Goal: Information Seeking & Learning: Learn about a topic

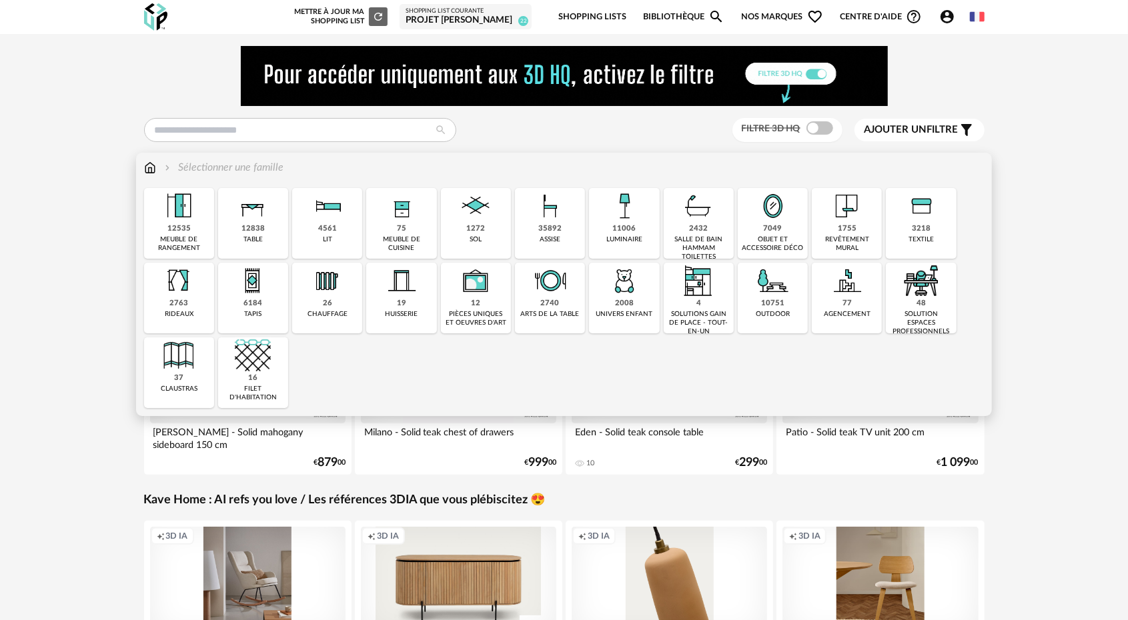
click at [843, 219] on img at bounding box center [847, 206] width 36 height 36
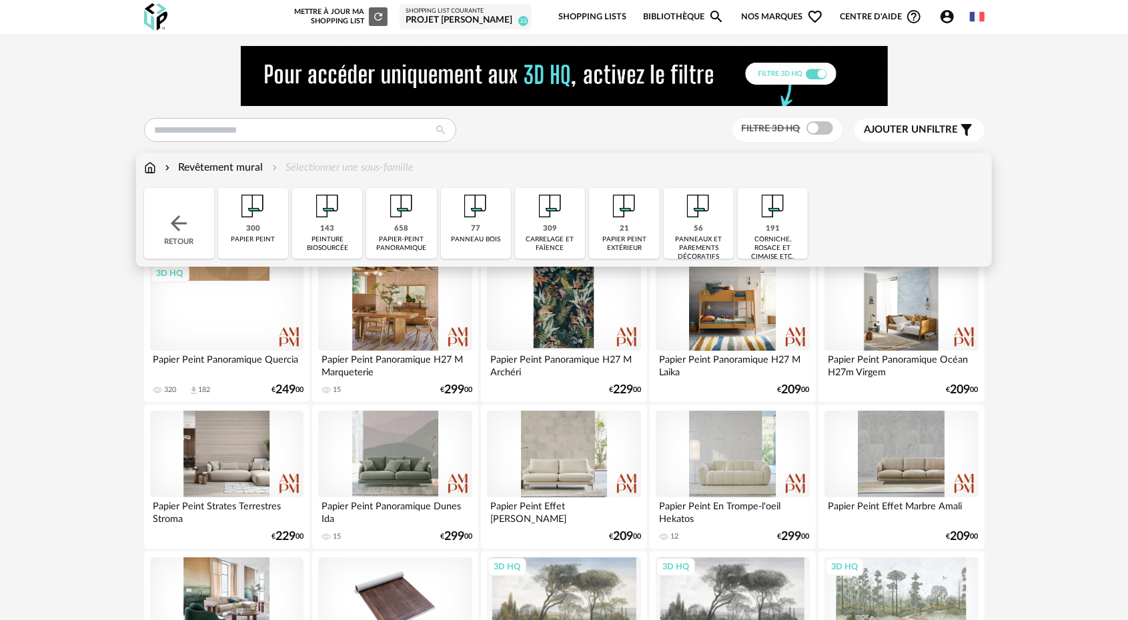
click at [781, 228] on div "191 corniche, rosace et cimaise etc." at bounding box center [773, 223] width 70 height 71
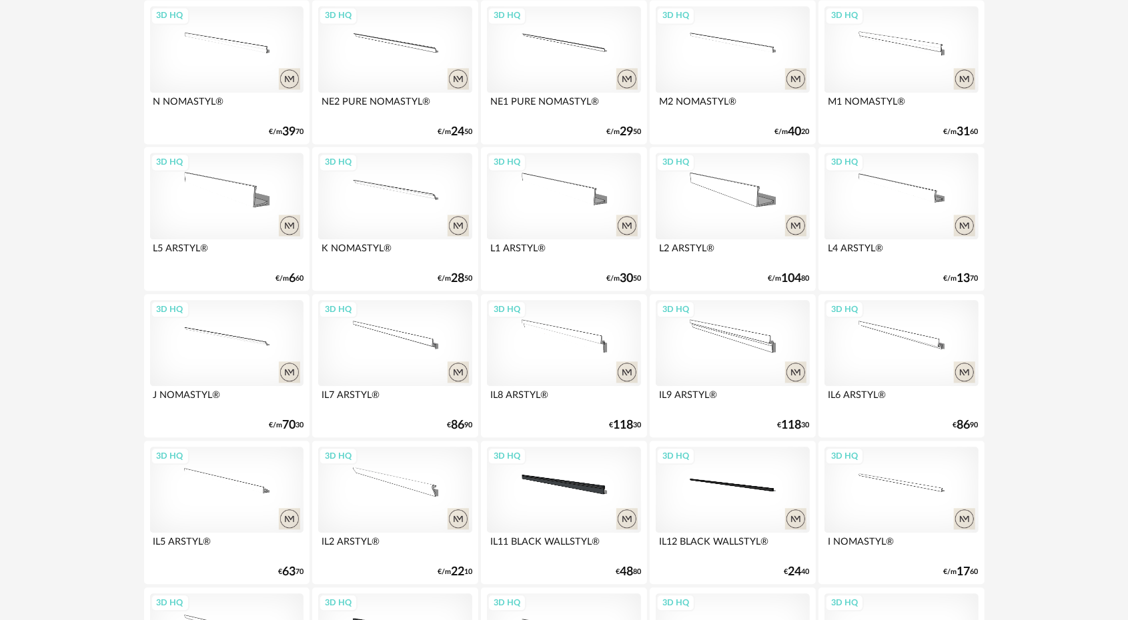
scroll to position [1868, 0]
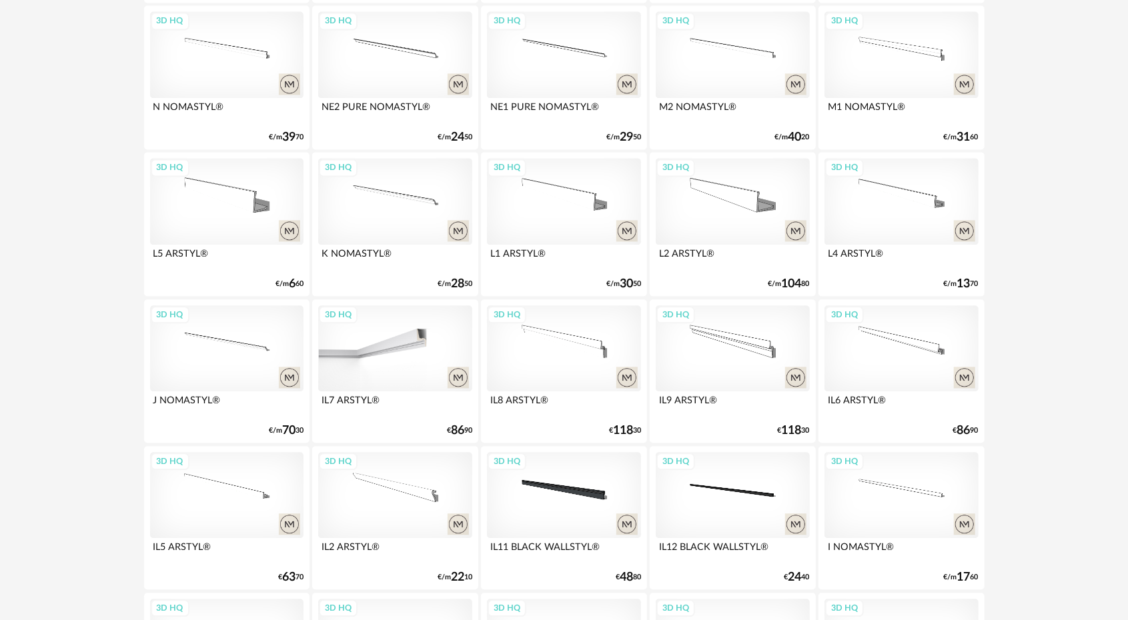
click at [424, 344] on div "3D HQ" at bounding box center [394, 349] width 153 height 87
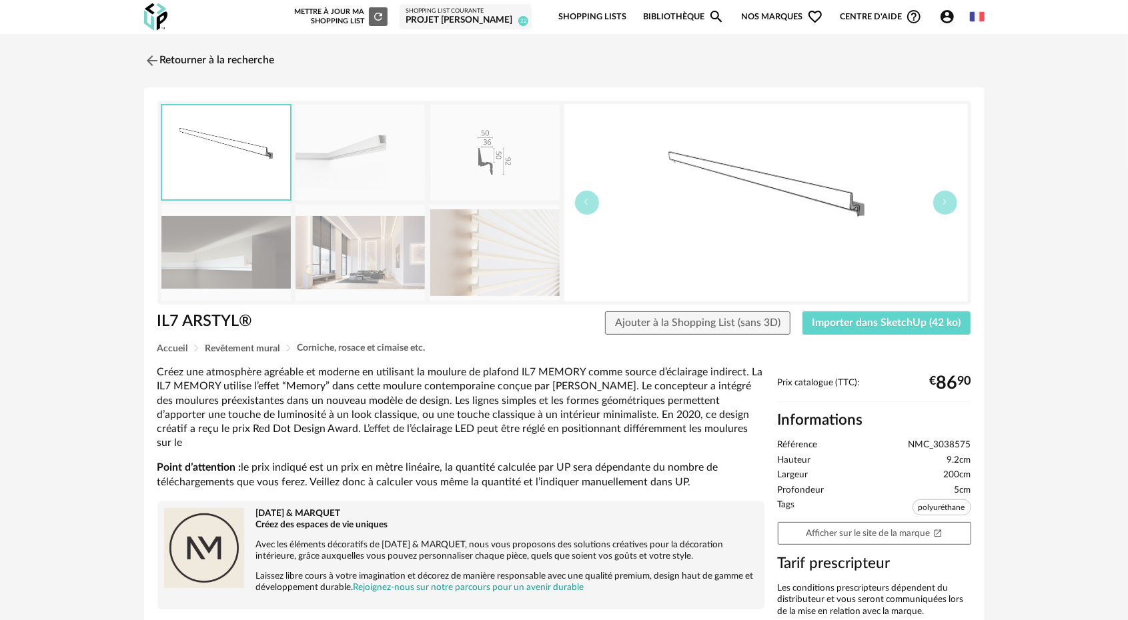
click at [210, 243] on img at bounding box center [225, 252] width 129 height 95
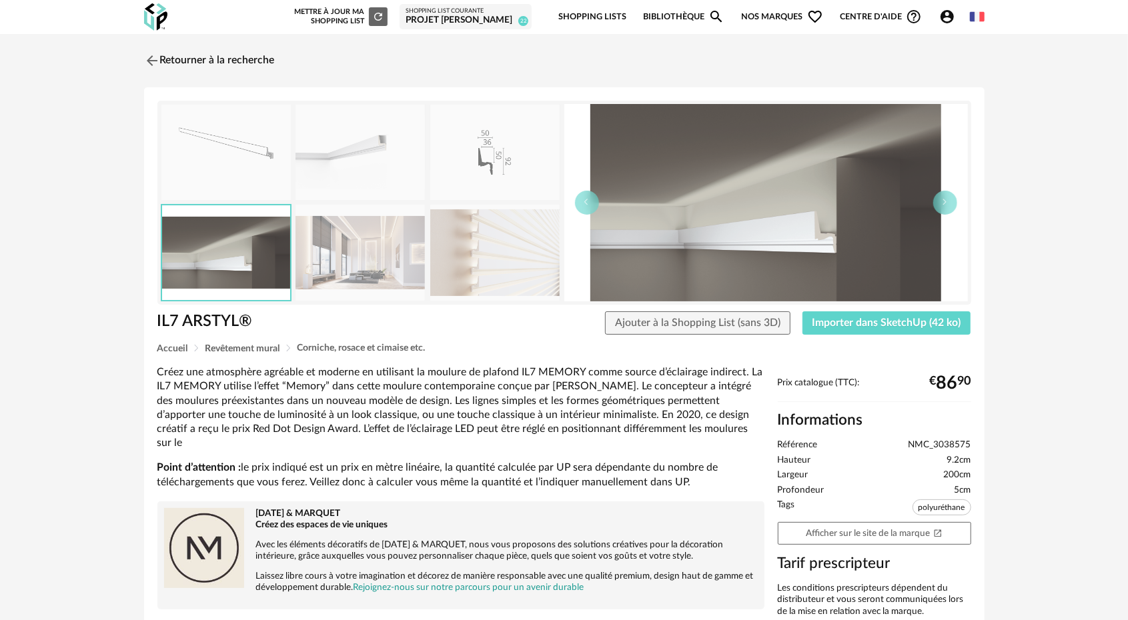
click at [369, 270] on img at bounding box center [360, 252] width 129 height 95
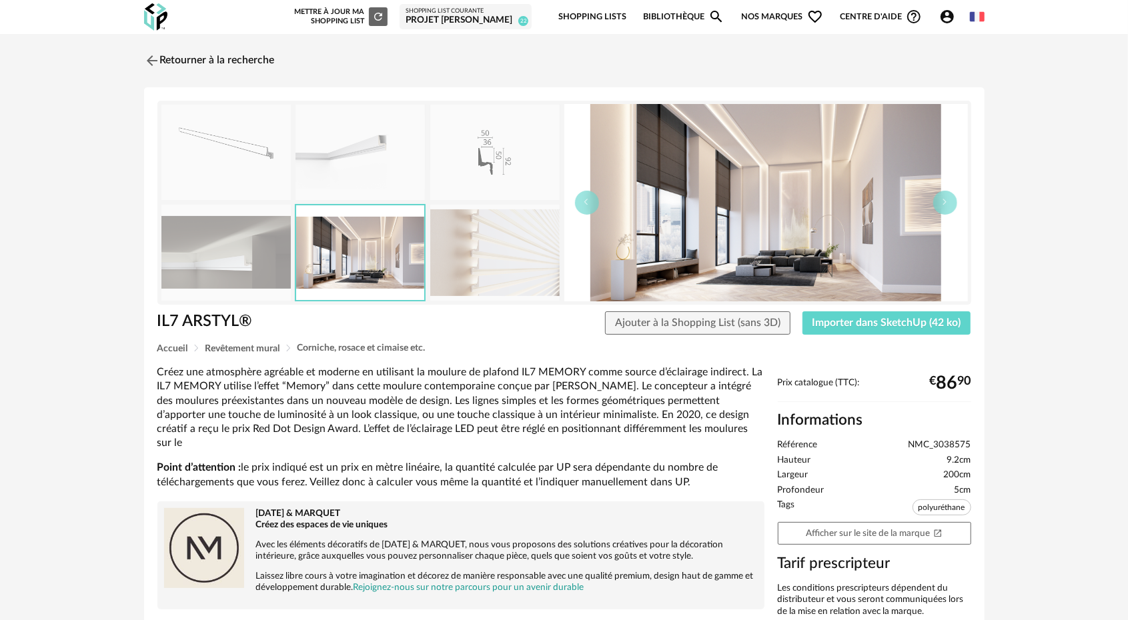
click at [510, 261] on img at bounding box center [494, 252] width 129 height 95
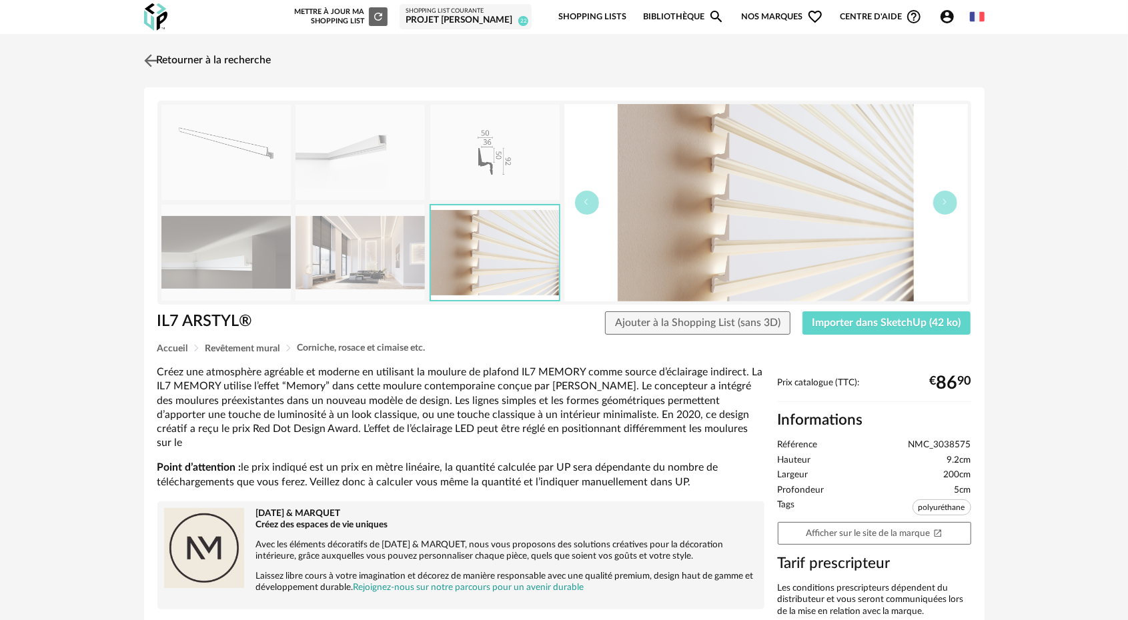
click at [151, 57] on img at bounding box center [150, 60] width 19 height 19
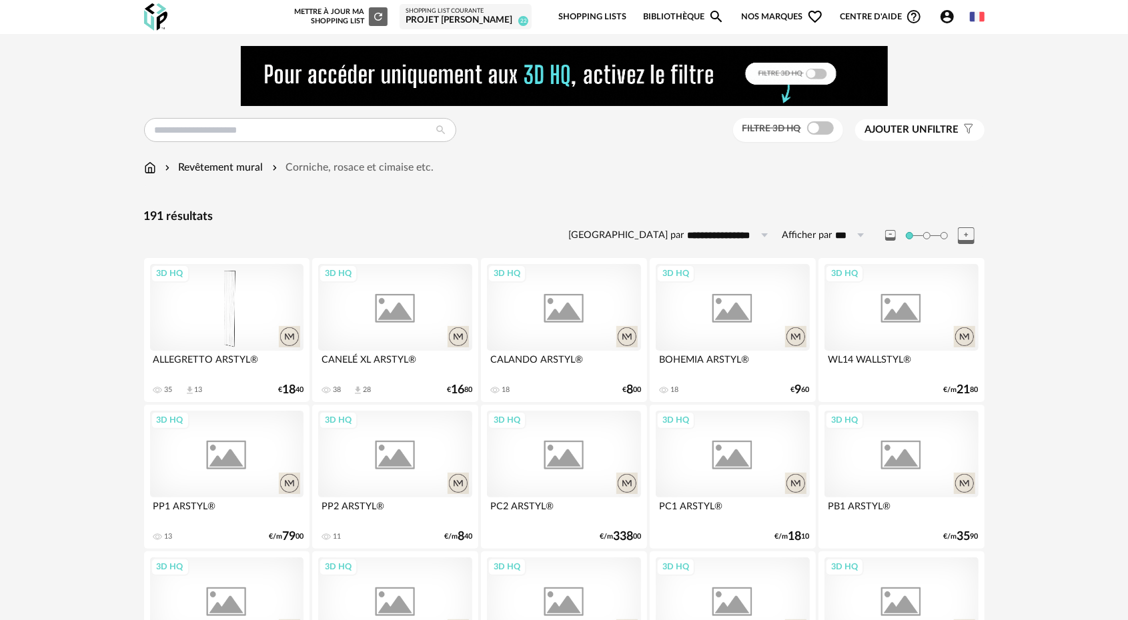
scroll to position [1868, 0]
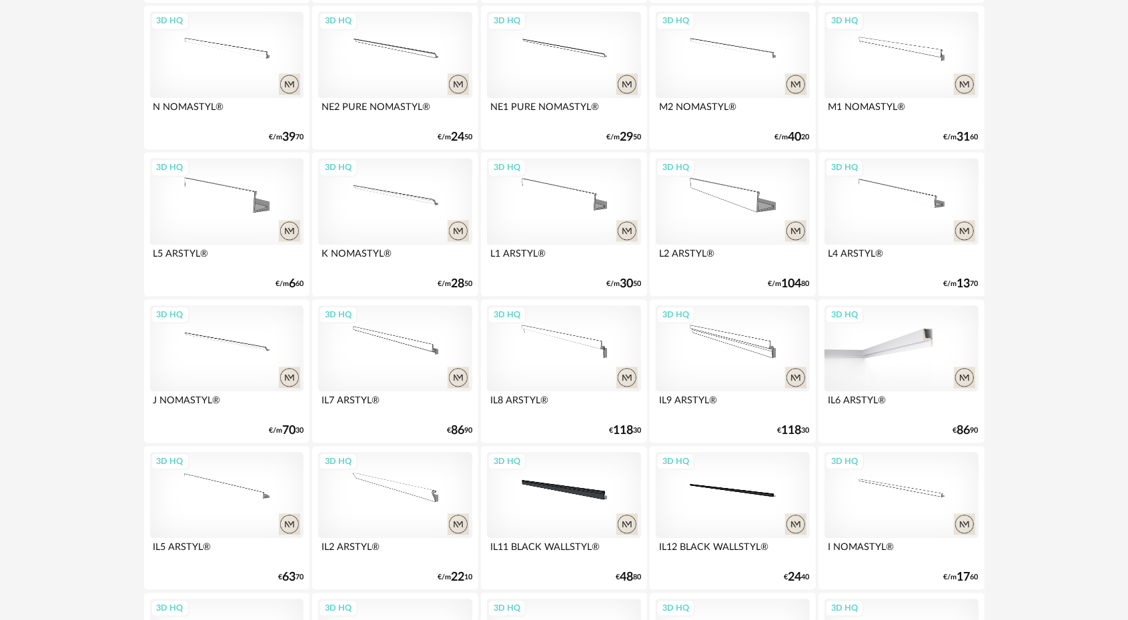
click at [924, 351] on div "3D HQ" at bounding box center [901, 349] width 153 height 87
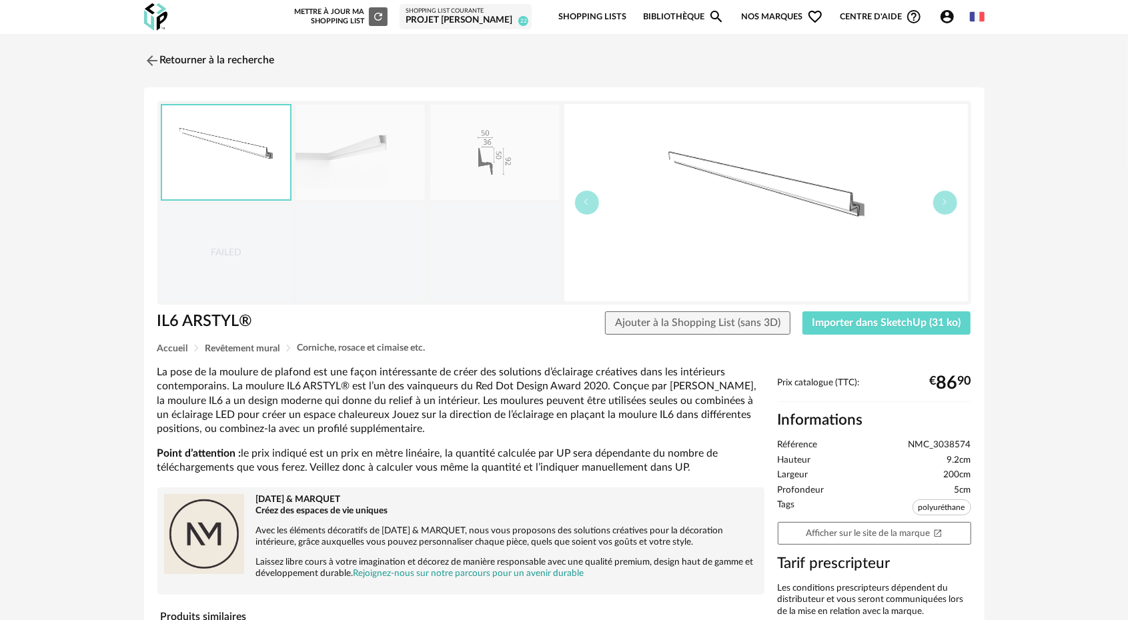
click at [388, 165] on img at bounding box center [360, 152] width 129 height 95
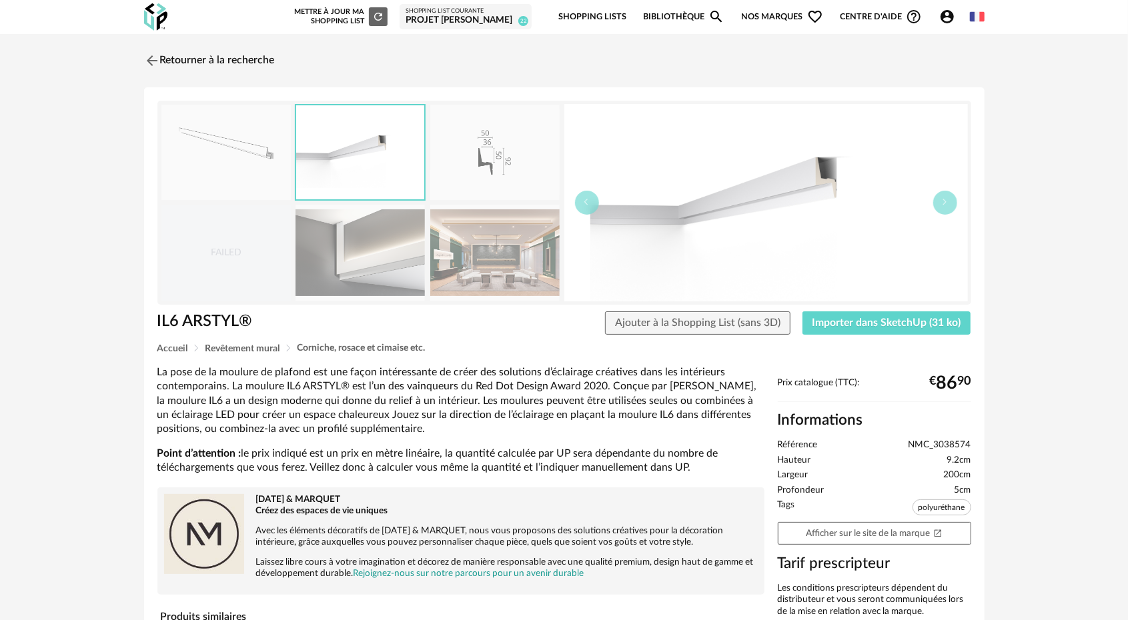
click at [511, 161] on img at bounding box center [494, 152] width 129 height 95
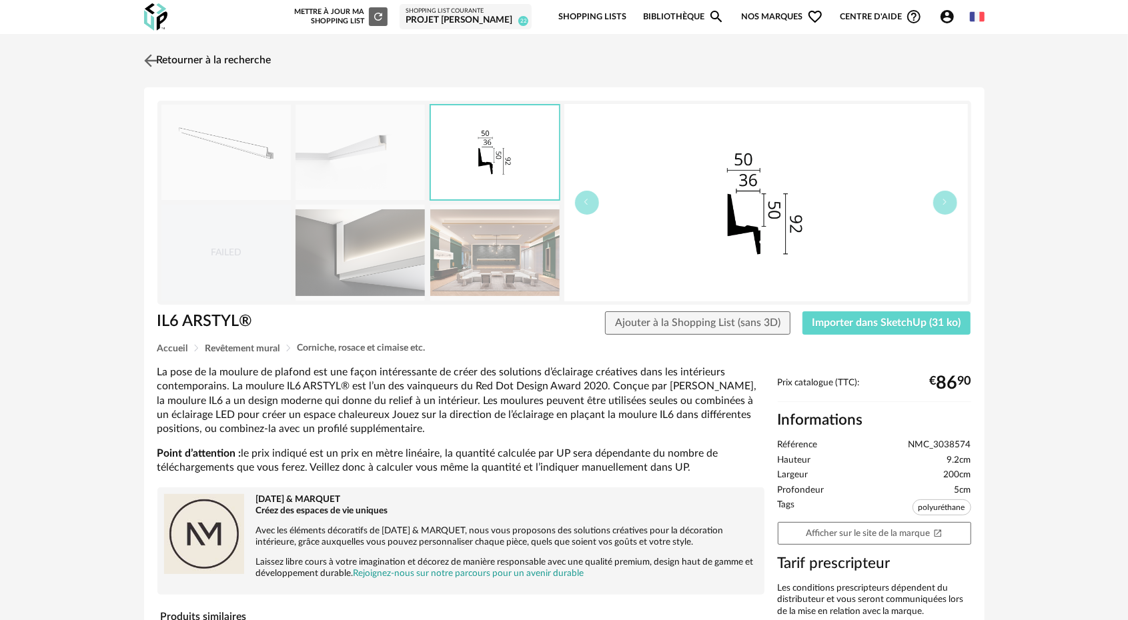
click at [149, 57] on img at bounding box center [150, 60] width 19 height 19
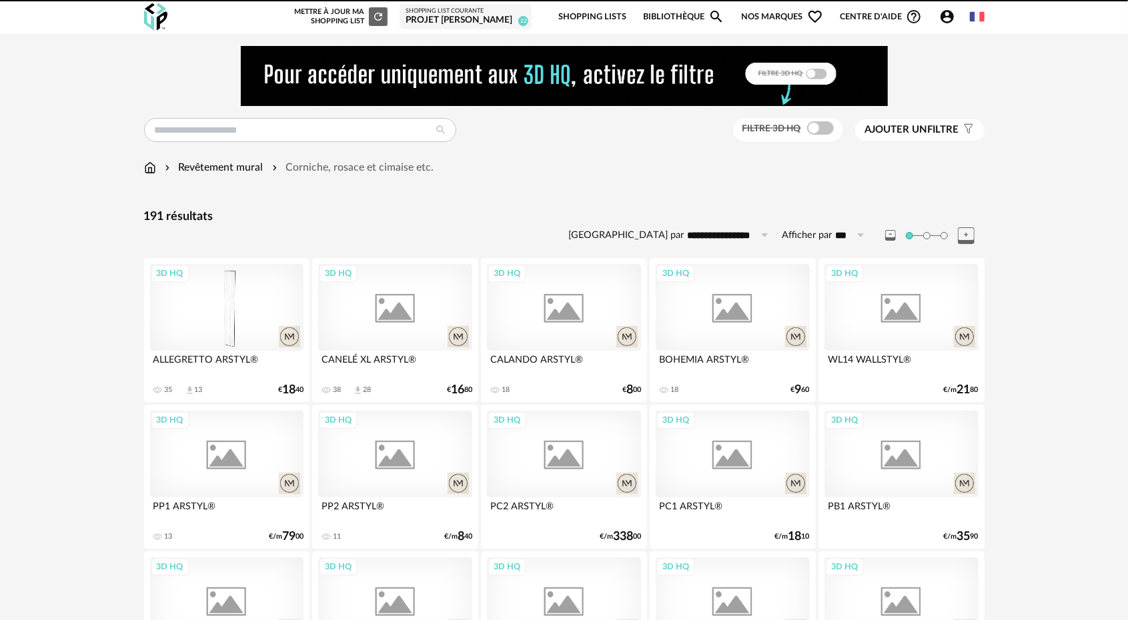
scroll to position [1912, 0]
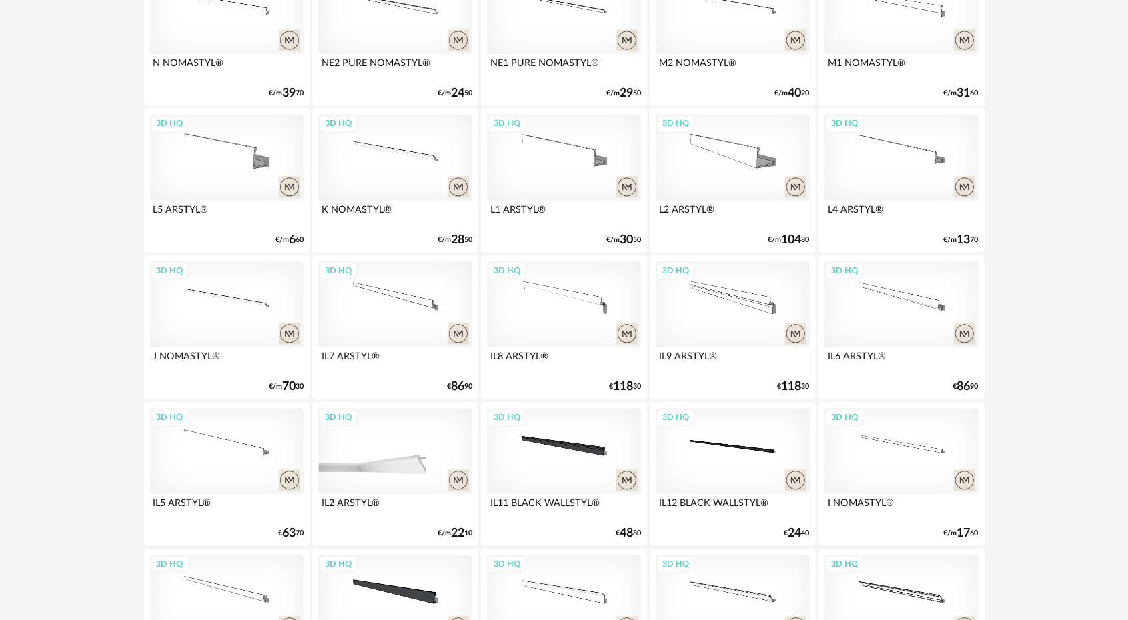
click at [380, 454] on div "3D HQ" at bounding box center [394, 451] width 153 height 87
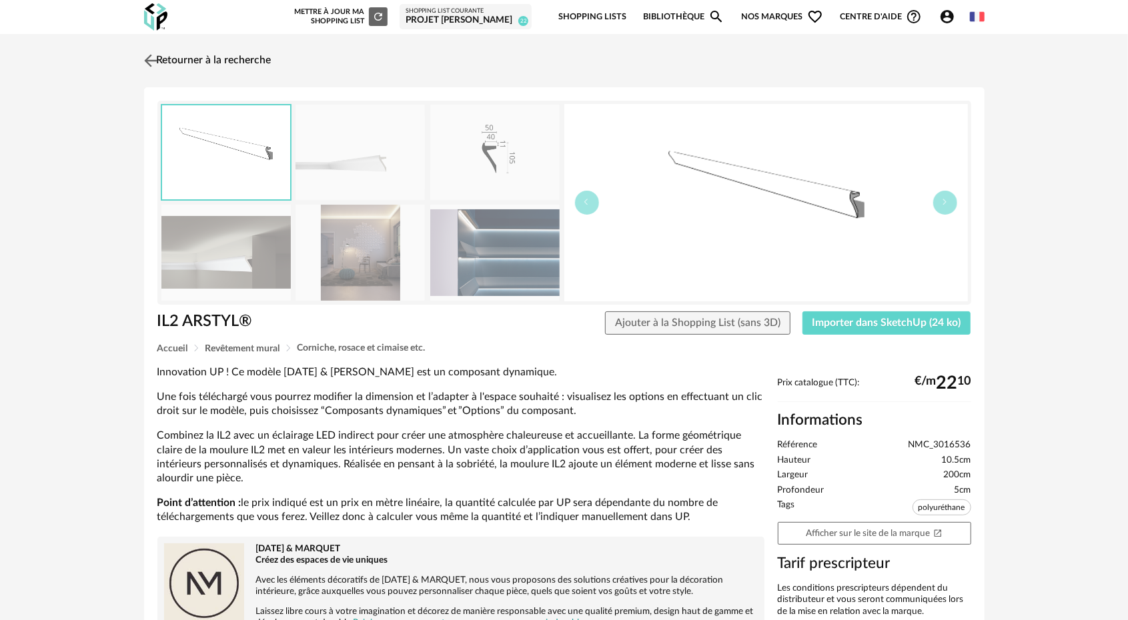
click at [148, 63] on img at bounding box center [150, 60] width 19 height 19
